Goal: Task Accomplishment & Management: Manage account settings

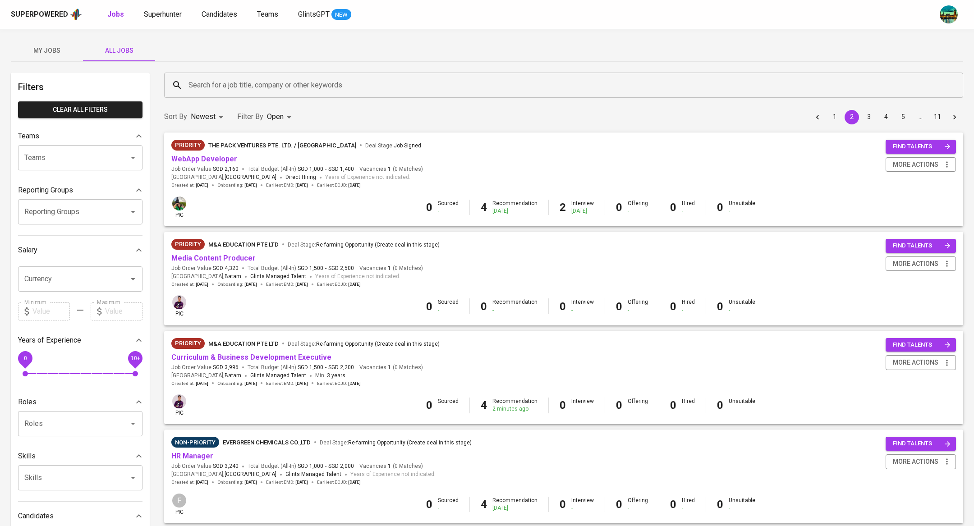
click at [41, 54] on span "My Jobs" at bounding box center [46, 50] width 61 height 11
click at [51, 54] on span "My Jobs" at bounding box center [46, 50] width 61 height 11
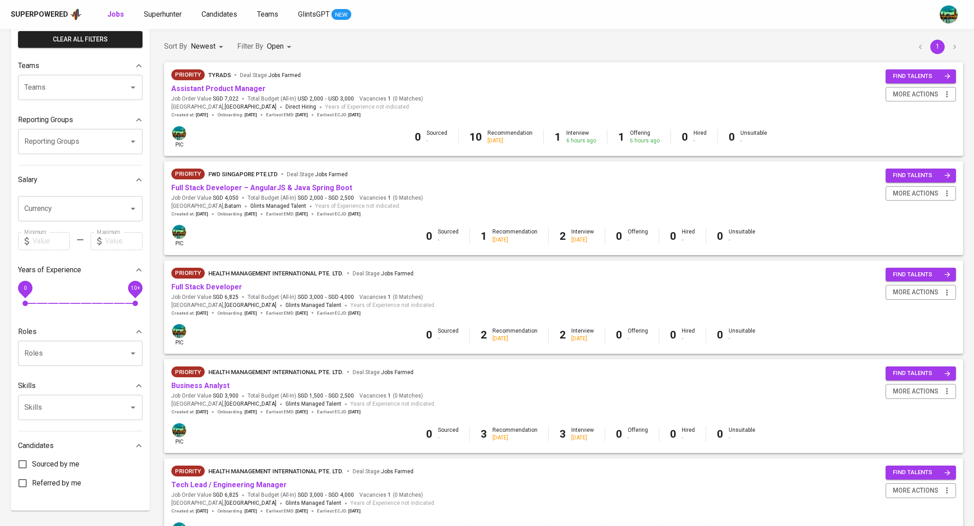
scroll to position [29, 0]
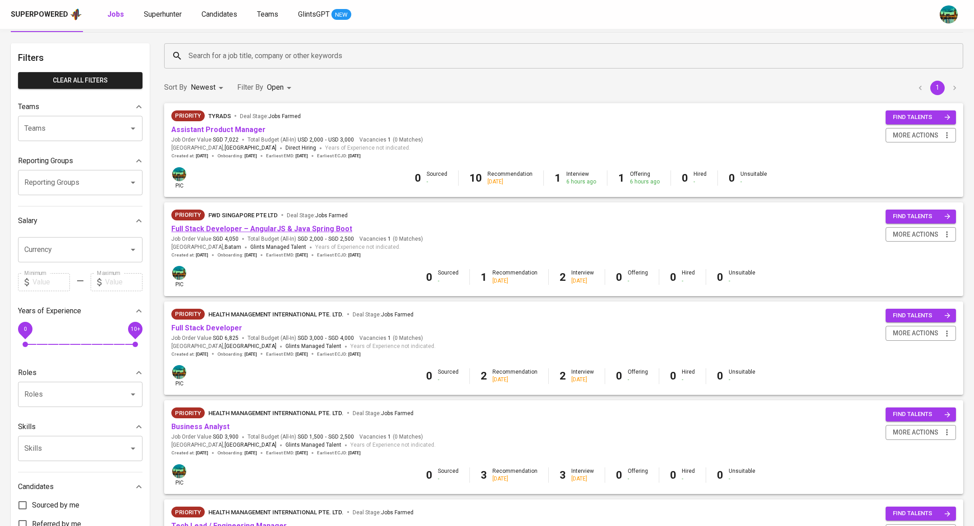
click at [269, 225] on link "Full Stack Developer – AngularJS & Java Spring Boot" at bounding box center [261, 229] width 181 height 9
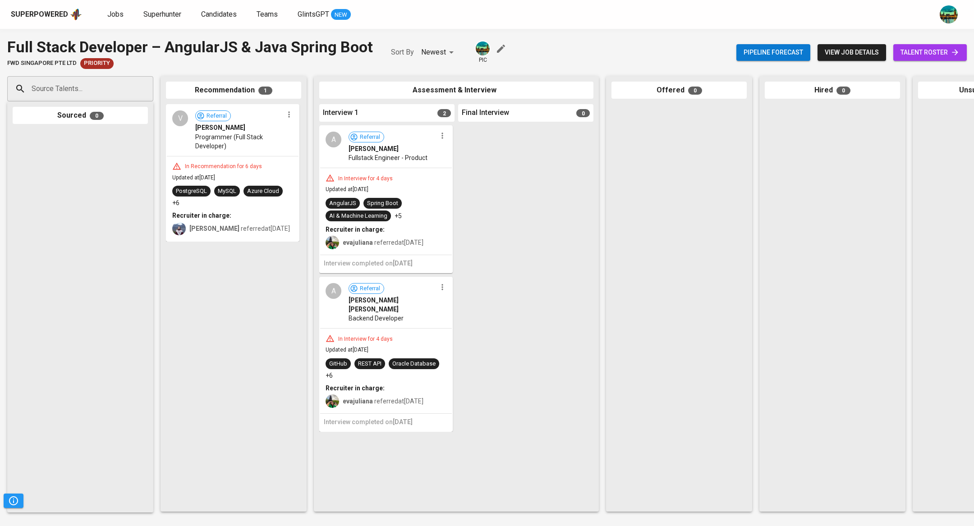
click at [908, 52] on span "talent roster" at bounding box center [930, 52] width 59 height 11
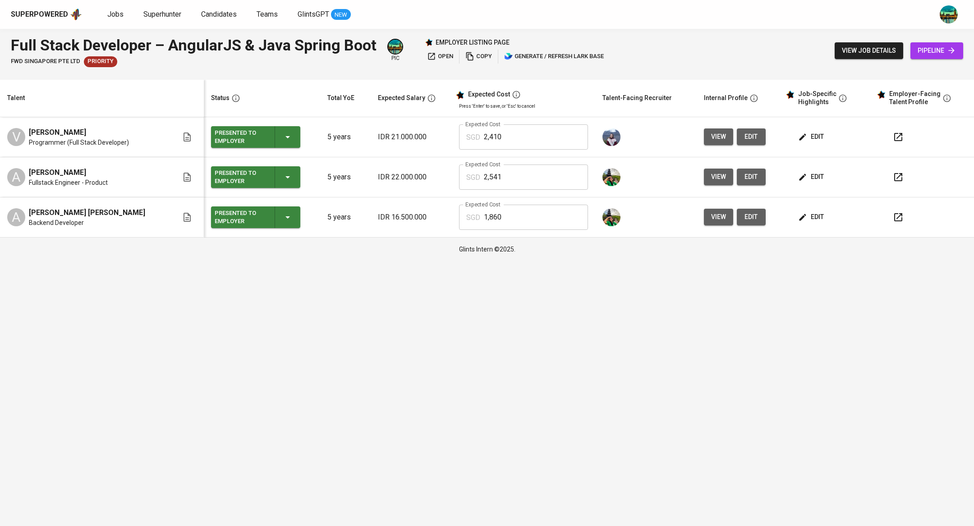
click at [282, 180] on icon "button" at bounding box center [287, 177] width 11 height 11
click at [261, 315] on li "Rejected by Employer" at bounding box center [241, 315] width 90 height 16
click at [282, 212] on icon "button" at bounding box center [287, 217] width 11 height 11
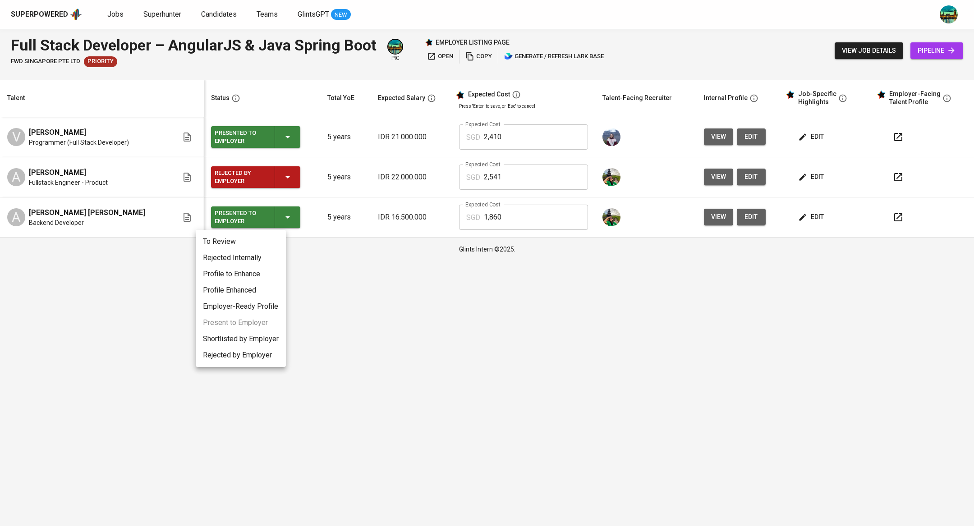
click at [271, 180] on div at bounding box center [487, 263] width 974 height 526
click at [282, 180] on icon "button" at bounding box center [287, 177] width 11 height 11
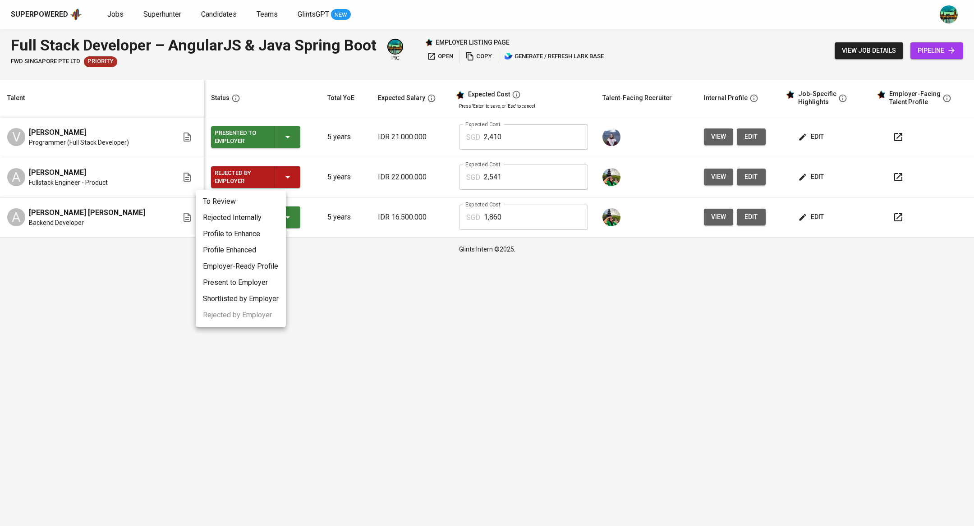
click at [254, 219] on li "Rejected Internally" at bounding box center [241, 218] width 90 height 16
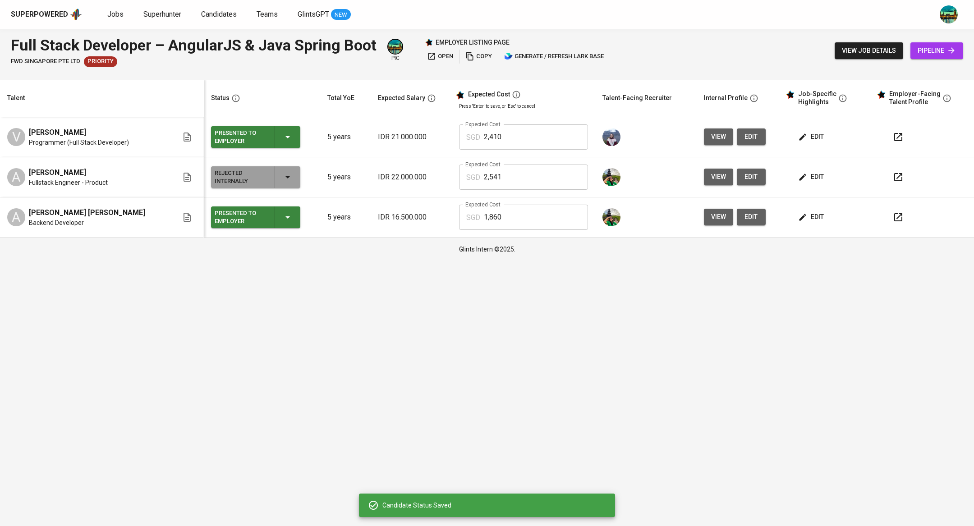
click at [282, 214] on icon "button" at bounding box center [287, 217] width 11 height 11
click at [268, 252] on li "Rejected Internally" at bounding box center [241, 258] width 90 height 16
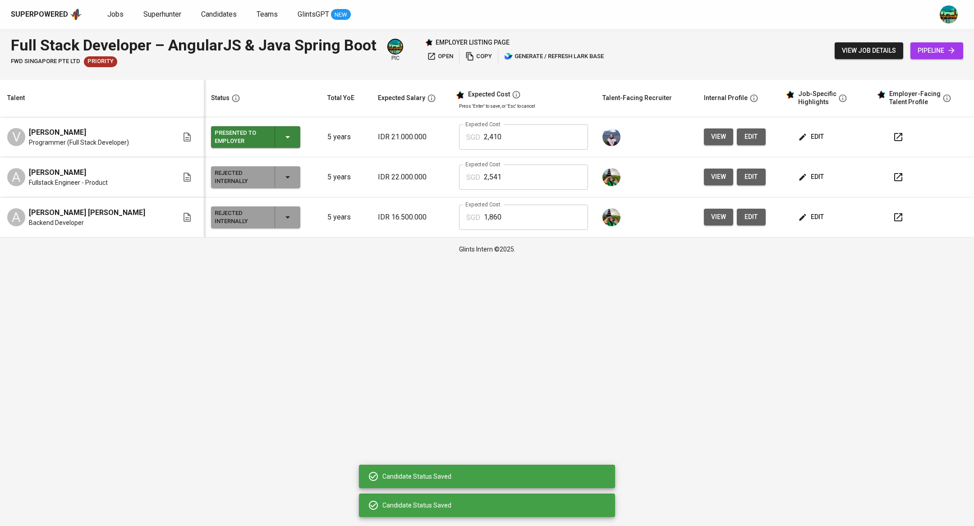
click at [366, 261] on html "Superpowered Jobs Superhunter Candidates Teams GlintsGPT NEW Full Stack Develop…" at bounding box center [487, 130] width 974 height 261
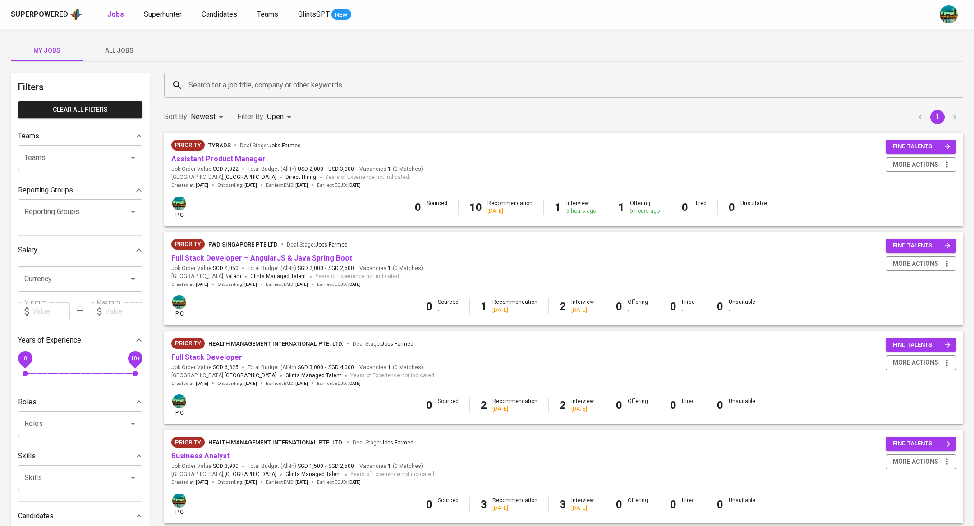
scroll to position [42, 0]
